Goal: Task Accomplishment & Management: Manage account settings

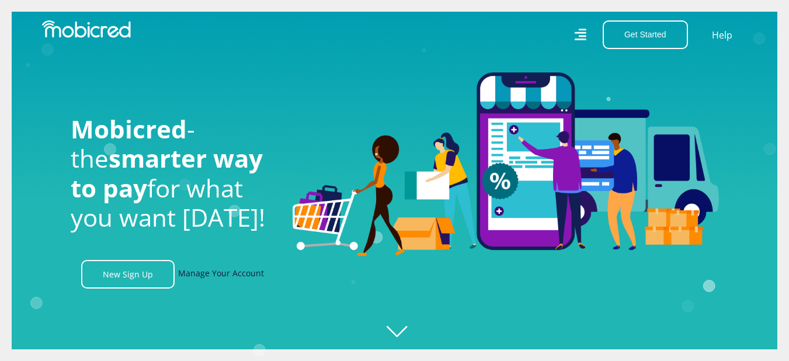
click at [240, 281] on link "Manage Your Account" at bounding box center [221, 274] width 86 height 29
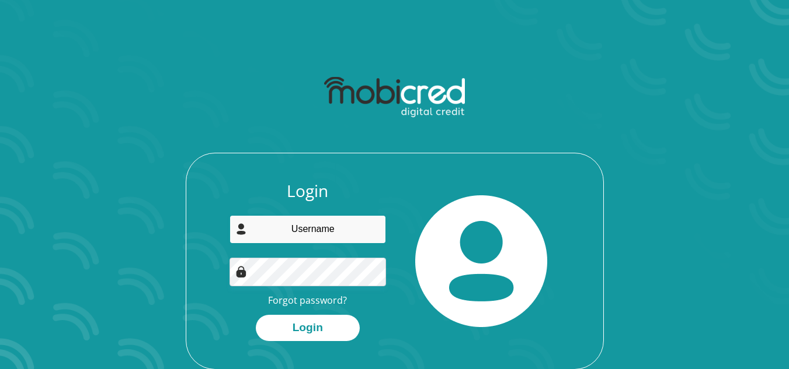
type input "nicolette.vdberg.88@gmail.com"
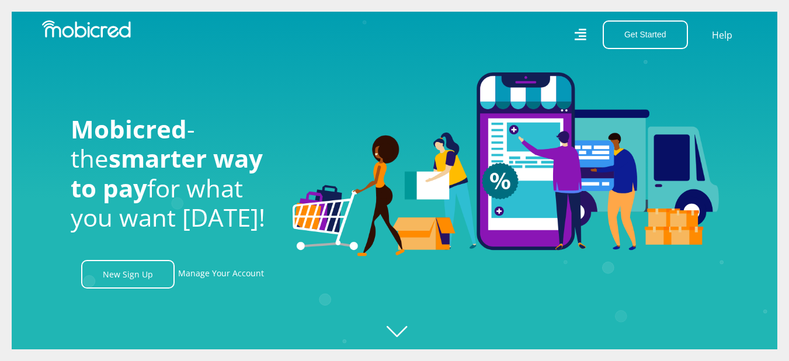
scroll to position [0, 1996]
